Goal: Information Seeking & Learning: Compare options

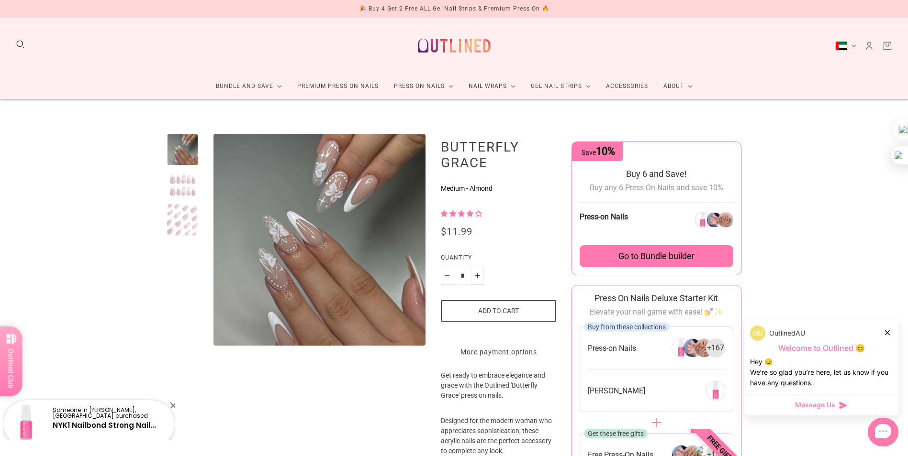
click at [185, 177] on div at bounding box center [183, 185] width 32 height 32
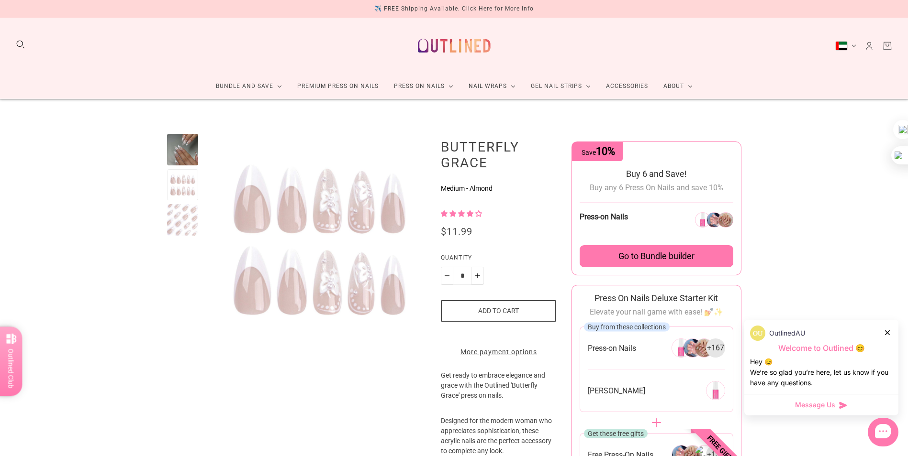
click at [190, 185] on div at bounding box center [183, 185] width 32 height 32
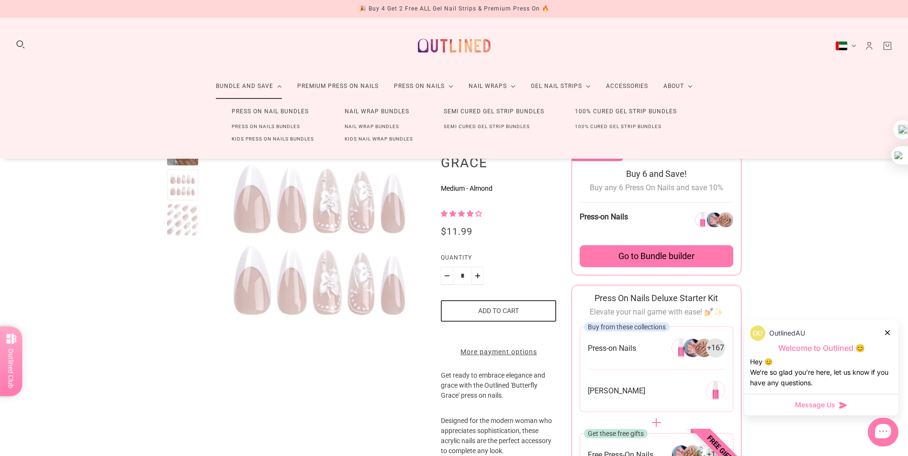
click at [274, 111] on link "Press On Nail Bundles" at bounding box center [270, 112] width 108 height 18
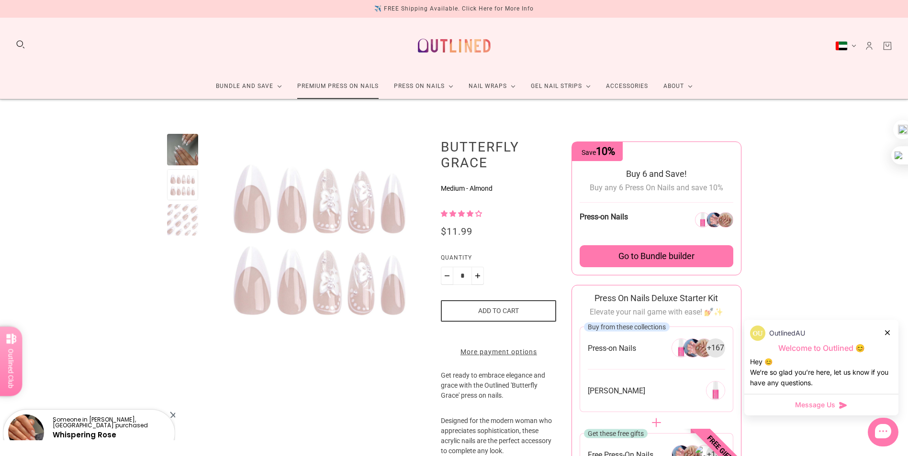
click at [358, 88] on link "Premium Press On Nails" at bounding box center [337, 86] width 97 height 25
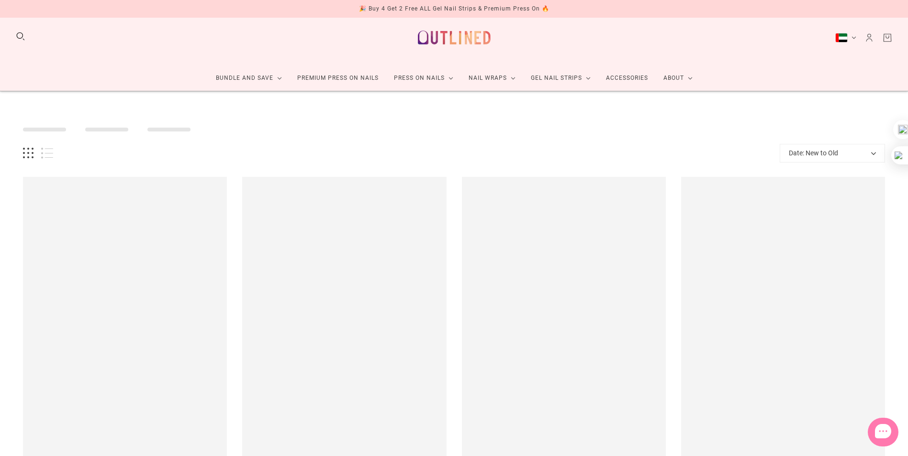
scroll to position [48, 0]
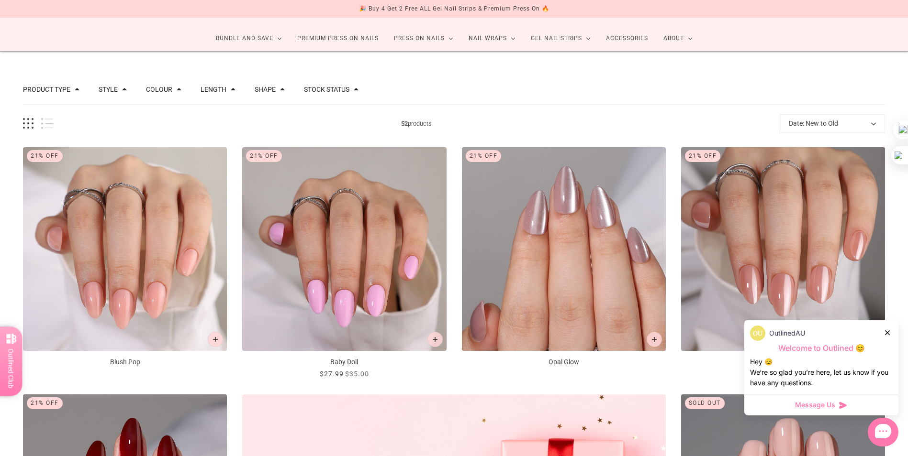
click at [889, 332] on icon at bounding box center [887, 333] width 5 height 5
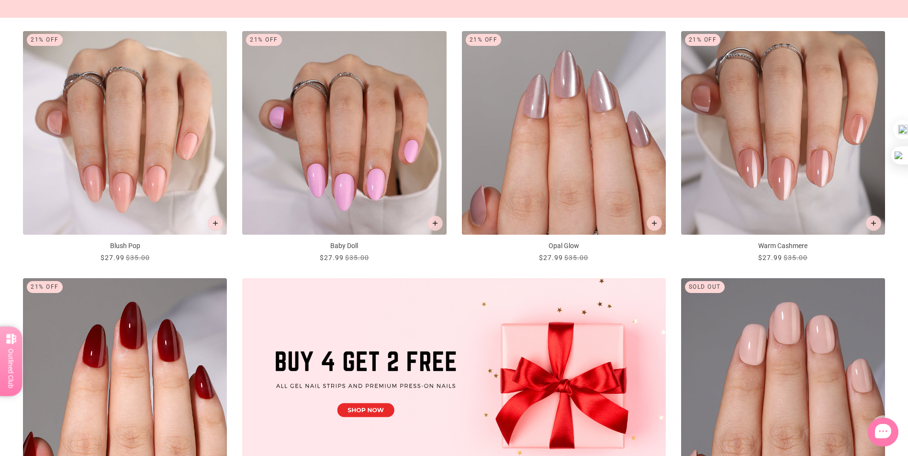
scroll to position [144, 0]
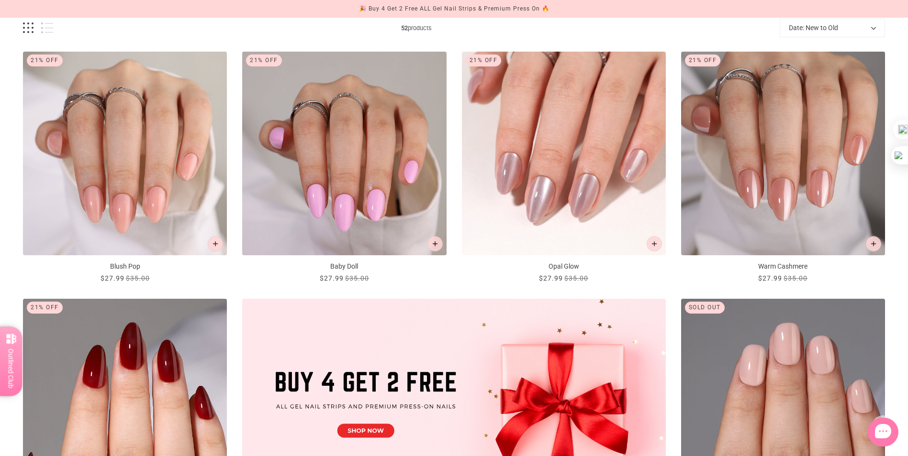
click at [576, 216] on img "Opal Glow" at bounding box center [564, 154] width 204 height 204
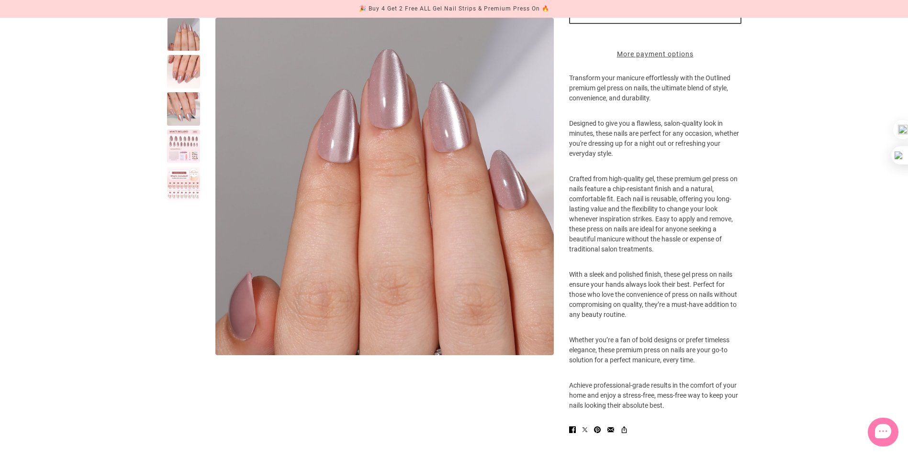
click at [189, 153] on div at bounding box center [183, 146] width 33 height 33
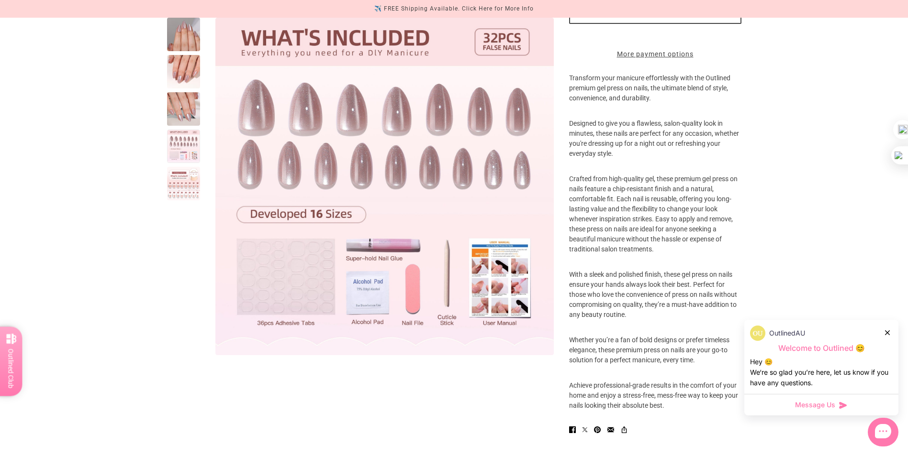
click at [194, 121] on div at bounding box center [183, 108] width 33 height 33
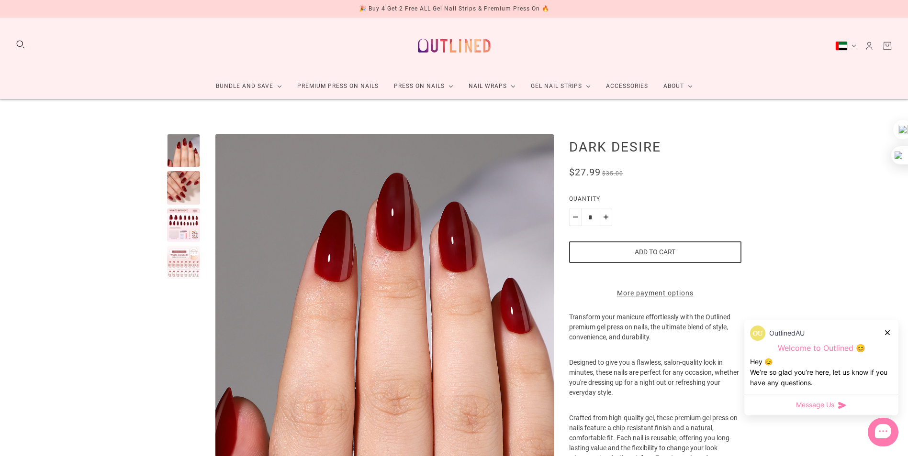
click at [190, 156] on div at bounding box center [183, 150] width 33 height 33
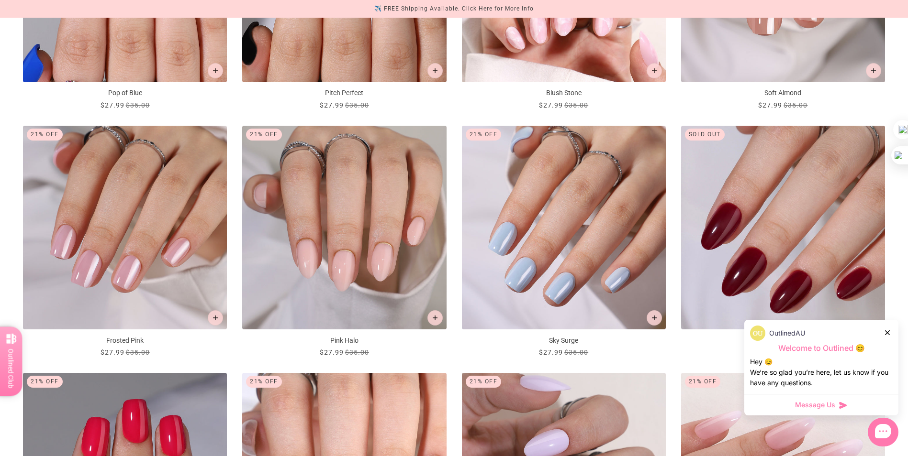
scroll to position [910, 0]
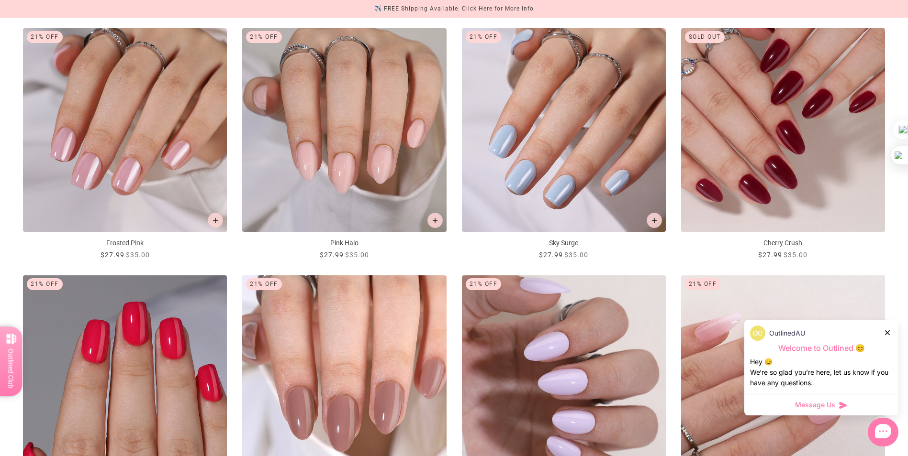
click at [724, 152] on img "Cherry Crush" at bounding box center [783, 130] width 204 height 204
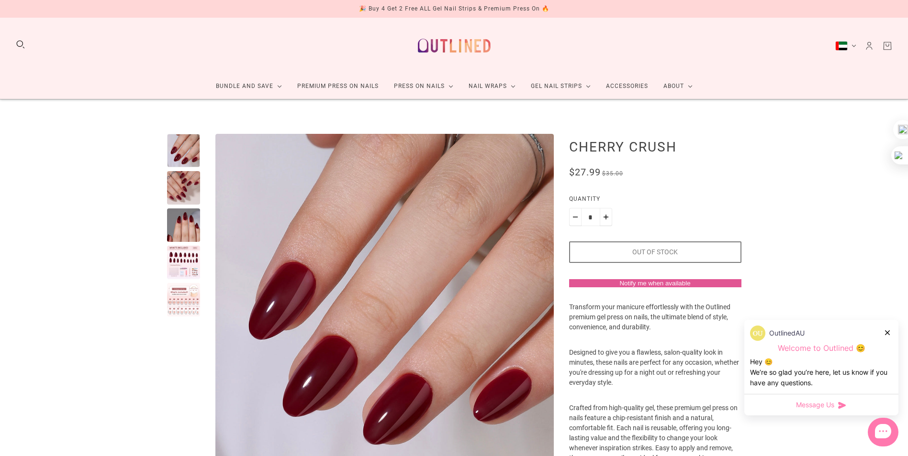
click at [182, 261] on div at bounding box center [183, 262] width 33 height 33
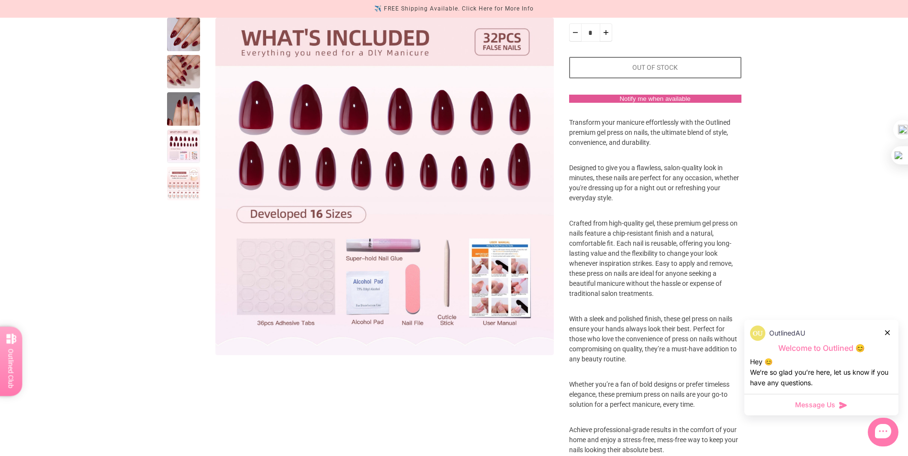
scroll to position [41, 0]
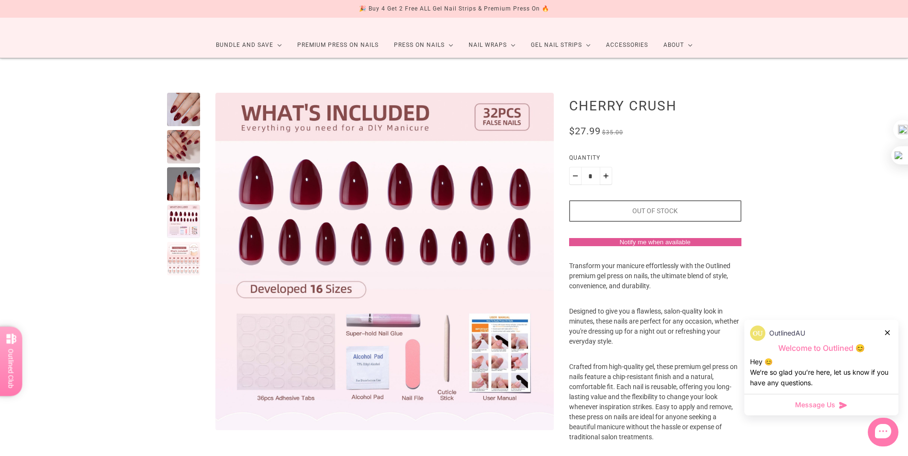
click at [186, 116] on div at bounding box center [183, 109] width 33 height 33
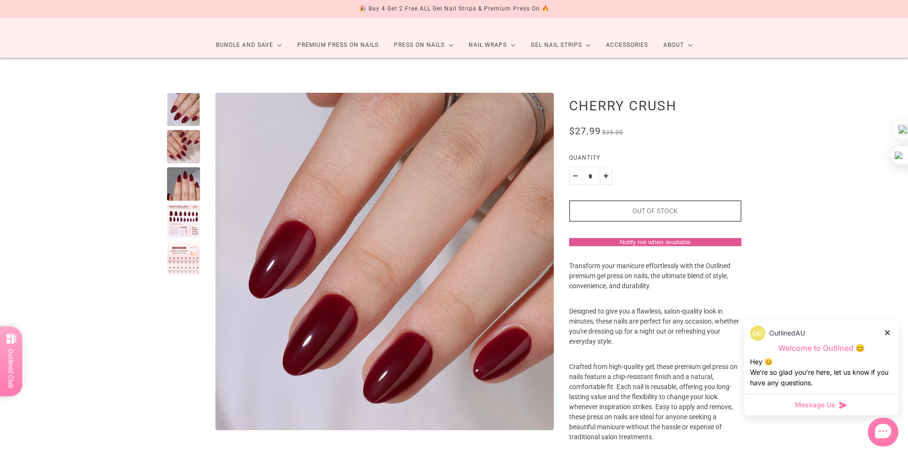
click at [183, 144] on div at bounding box center [183, 146] width 33 height 33
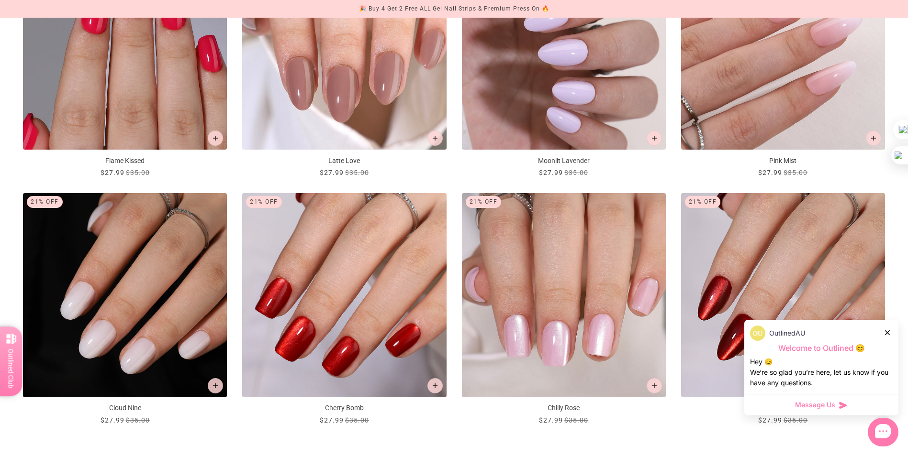
scroll to position [1292, 0]
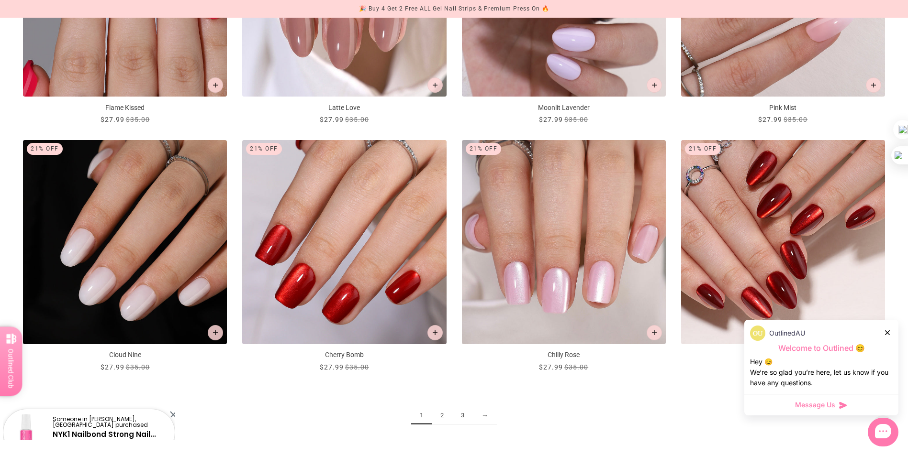
click at [739, 236] on img "Raging Ruby" at bounding box center [783, 242] width 204 height 204
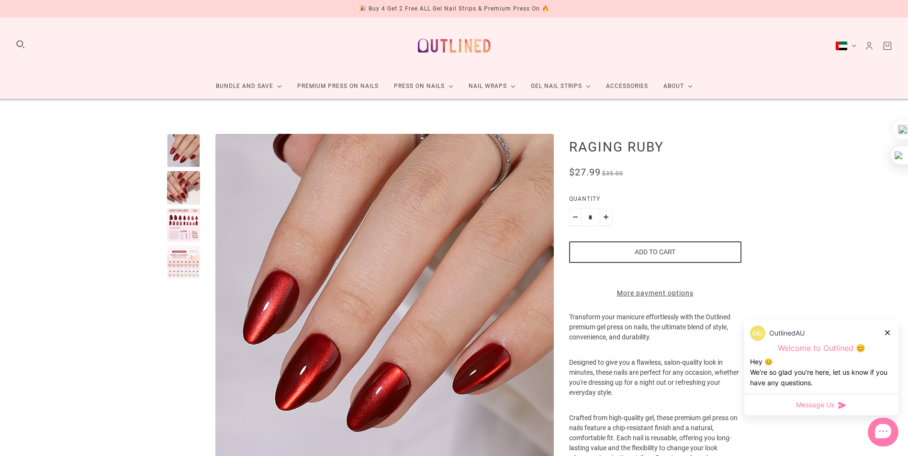
click at [184, 180] on div at bounding box center [183, 187] width 33 height 33
